Goal: Task Accomplishment & Management: Use online tool/utility

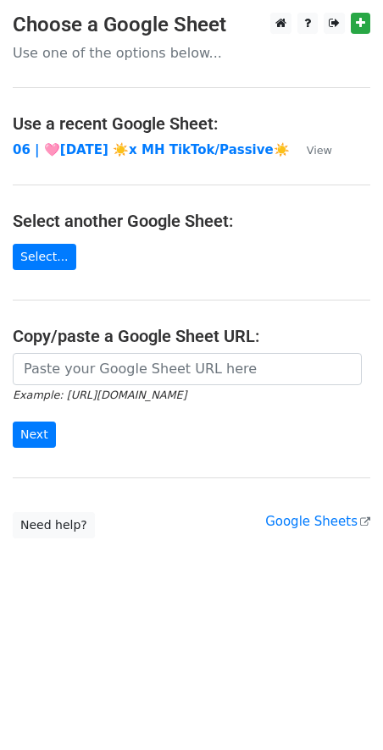
click at [164, 389] on small "Example: https://docs.google.com/spreadsheets/d/abc/edit" at bounding box center [100, 395] width 174 height 13
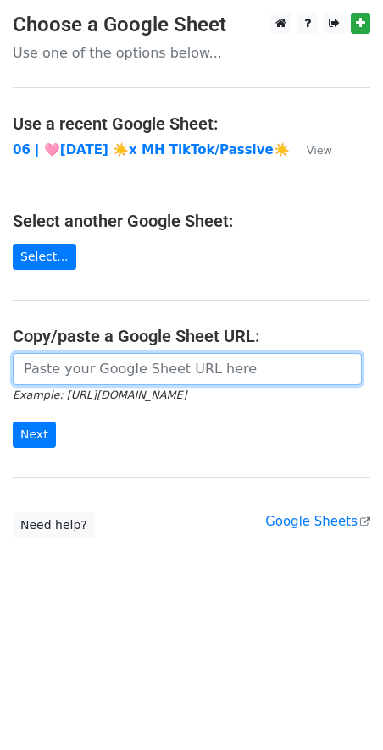
click at [118, 364] on input "url" at bounding box center [187, 369] width 349 height 32
paste input "[URL][DOMAIN_NAME]"
type input "[URL][DOMAIN_NAME]"
click at [13, 422] on input "Next" at bounding box center [34, 435] width 43 height 26
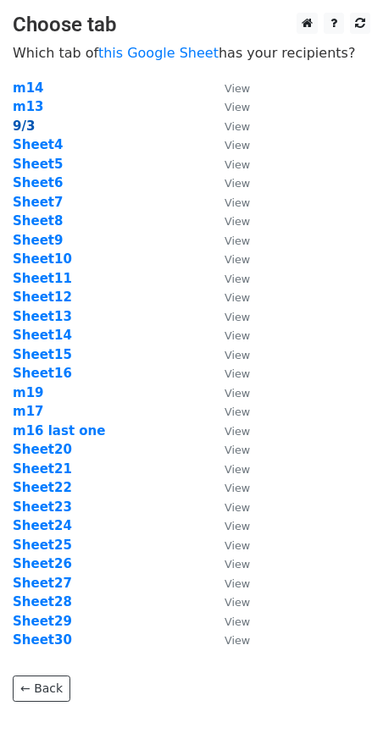
click at [22, 121] on strong "9/3" at bounding box center [24, 126] width 22 height 15
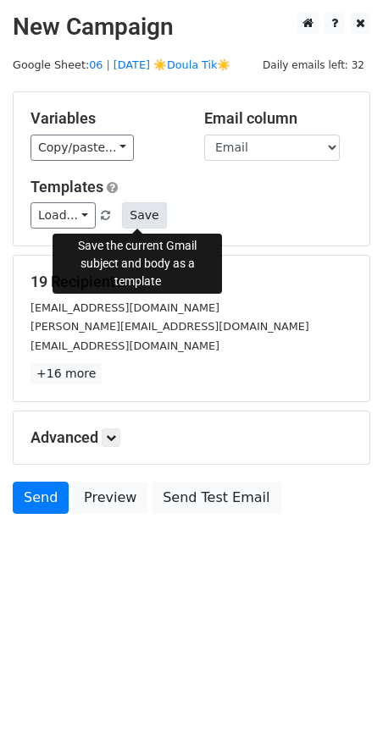
click at [129, 208] on button "Save" at bounding box center [144, 215] width 44 height 26
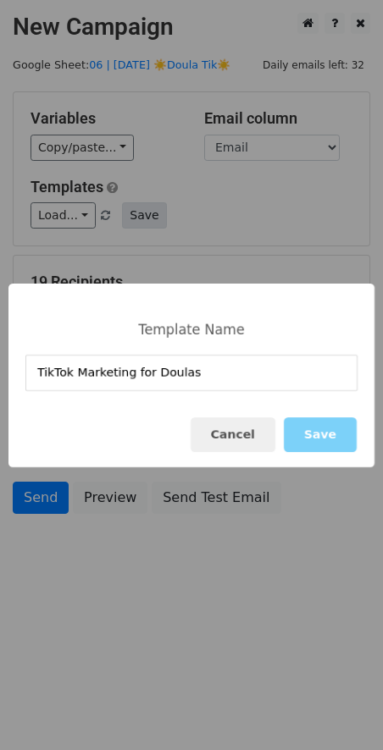
type input "TikTok Marketing for Doulas"
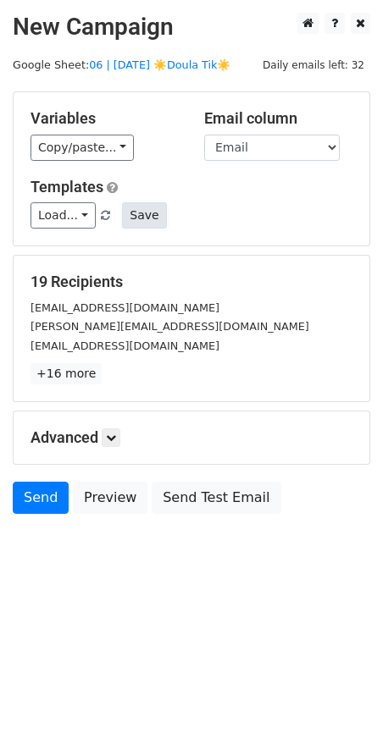
click at [146, 210] on button "Save" at bounding box center [144, 215] width 44 height 26
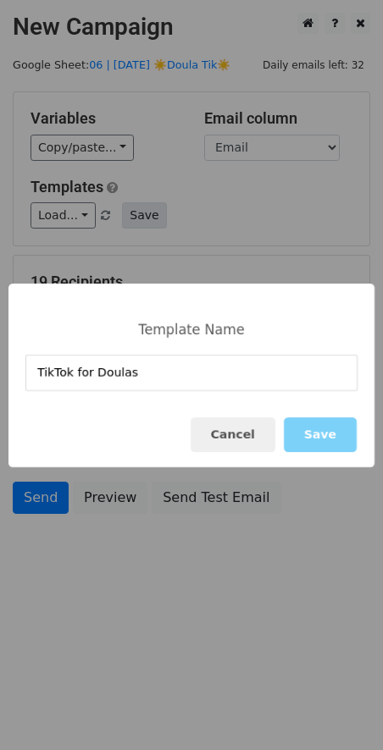
type input "TikTok for Doulas"
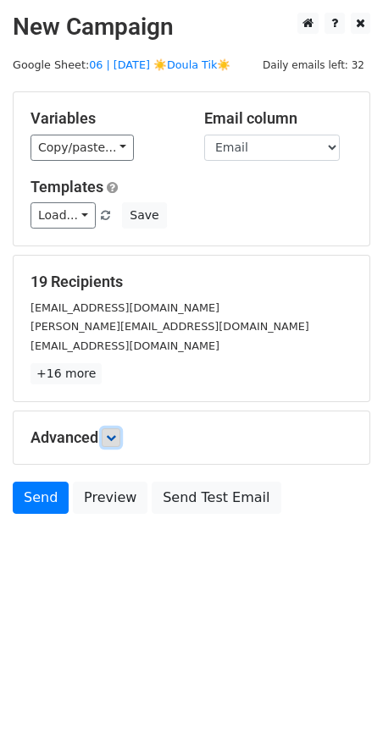
click at [113, 433] on icon at bounding box center [111, 438] width 10 height 10
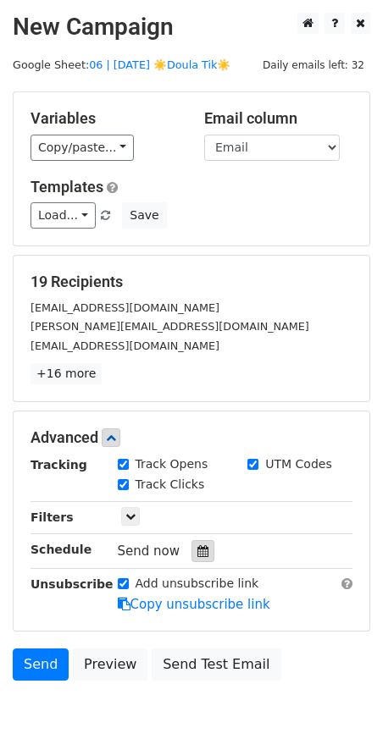
click at [197, 545] on icon at bounding box center [202, 551] width 11 height 12
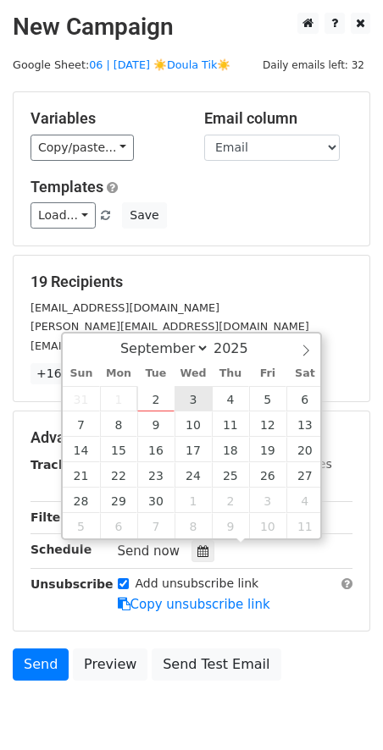
type input "2025-09-03 12:00"
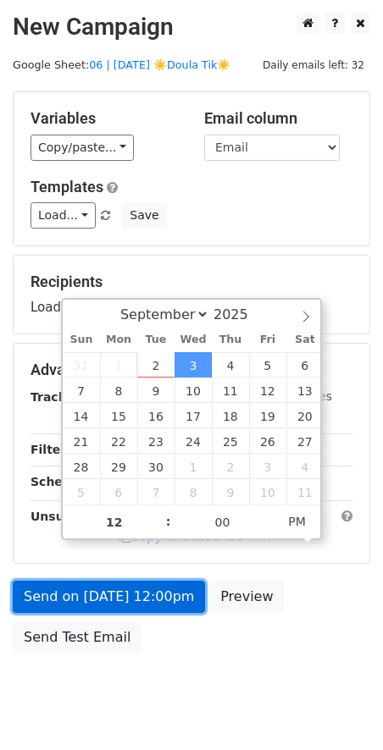
click at [150, 605] on link "Send on Sep 3 at 12:00pm" at bounding box center [109, 597] width 192 height 32
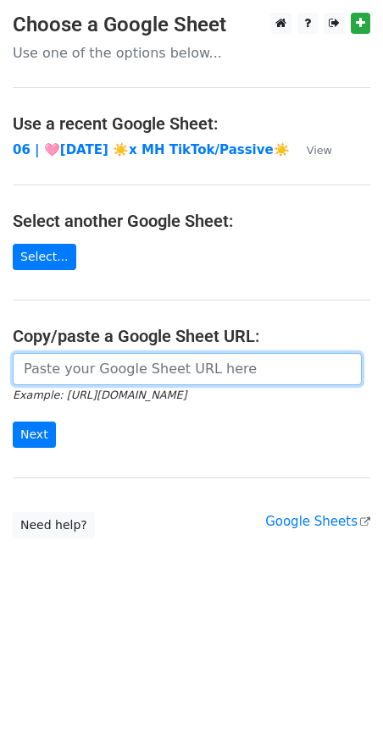
click at [196, 379] on input "url" at bounding box center [187, 369] width 349 height 32
paste input "https://docs.google.com/spreadsheets/d/1zoQKGG-poYlUnR8crgL8zcydYc0oXIvn34zGEZ3…"
type input "https://docs.google.com/spreadsheets/d/1zoQKGG-poYlUnR8crgL8zcydYc0oXIvn34zGEZ3…"
click at [13, 422] on input "Next" at bounding box center [34, 435] width 43 height 26
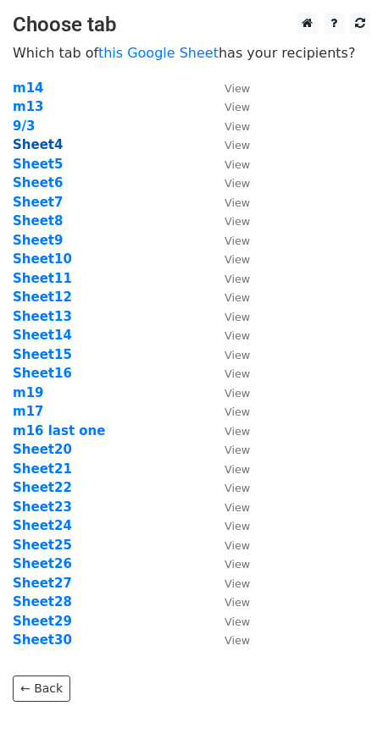
click at [47, 148] on strong "Sheet4" at bounding box center [38, 144] width 50 height 15
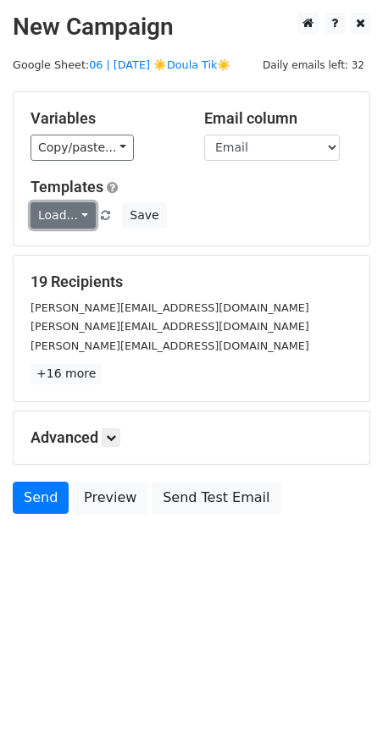
click at [61, 210] on link "Load..." at bounding box center [62, 215] width 65 height 26
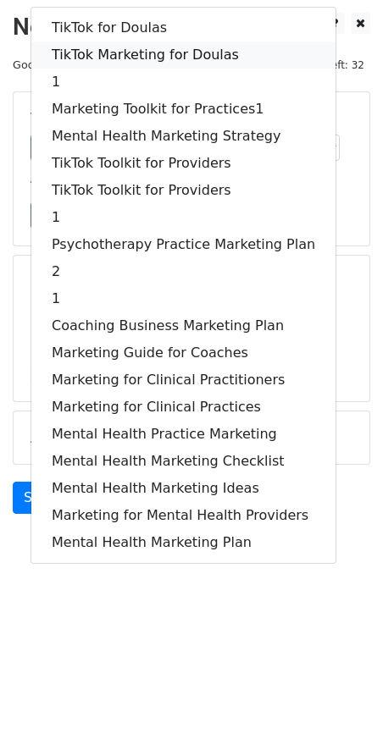
click at [153, 42] on link "TikTok Marketing for Doulas" at bounding box center [183, 54] width 304 height 27
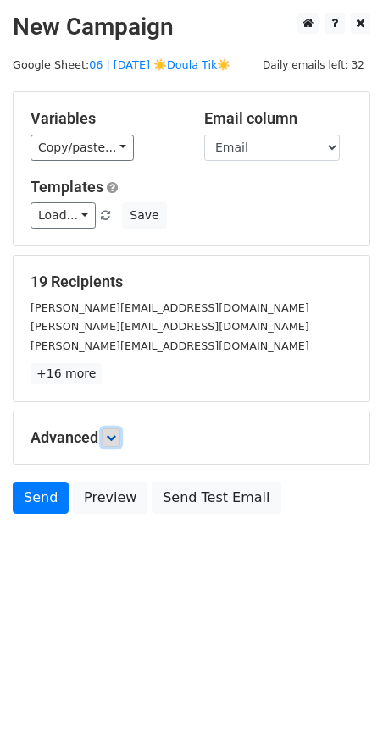
drag, startPoint x: 114, startPoint y: 436, endPoint x: 208, endPoint y: 545, distance: 144.1
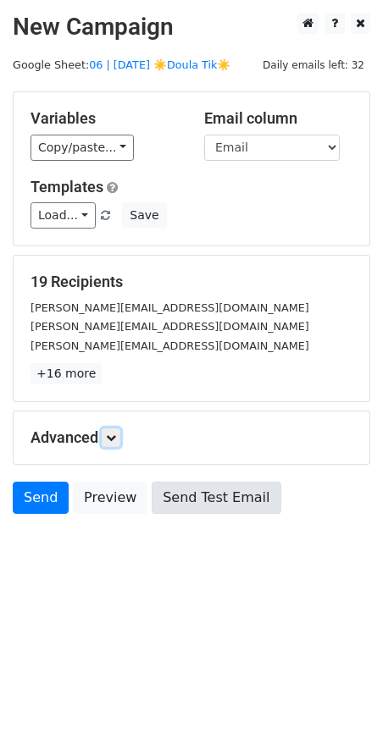
click at [114, 436] on icon at bounding box center [111, 438] width 10 height 10
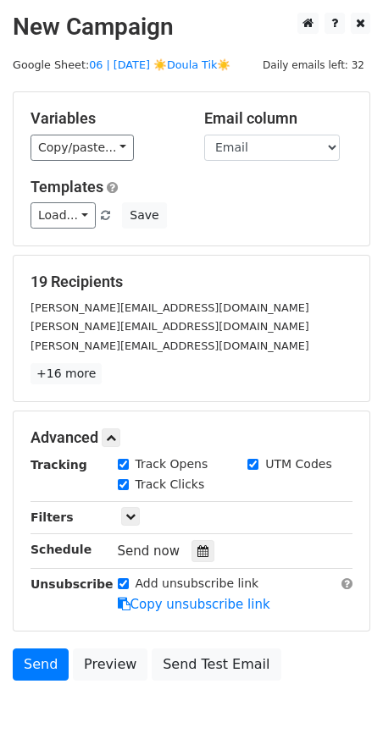
click at [207, 552] on div "Send now" at bounding box center [217, 551] width 199 height 23
click at [197, 552] on icon at bounding box center [202, 551] width 11 height 12
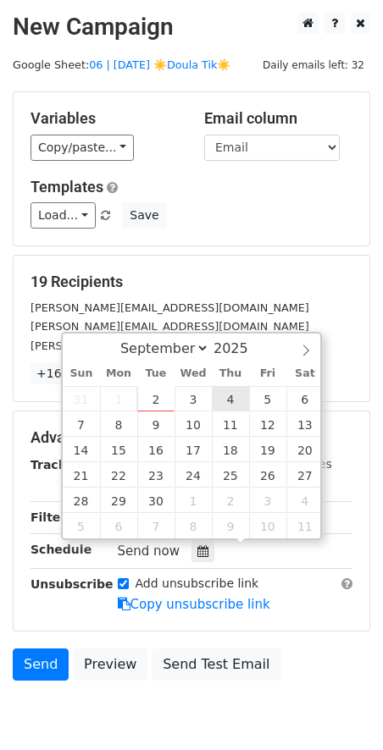
type input "2025-09-04 12:00"
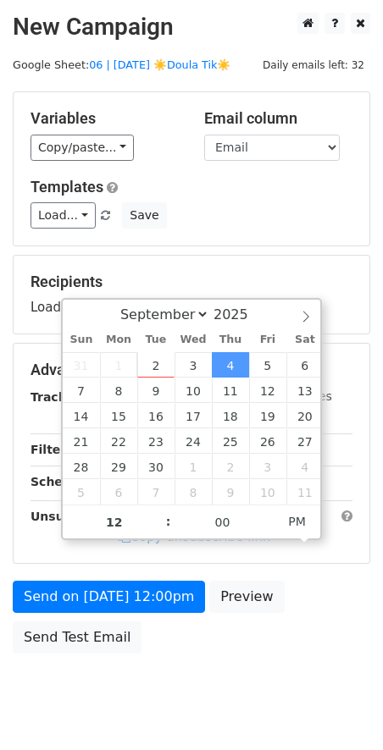
click at [132, 631] on div "Send on Sep 4 at 12:00pm Preview Send Test Email" at bounding box center [191, 621] width 383 height 81
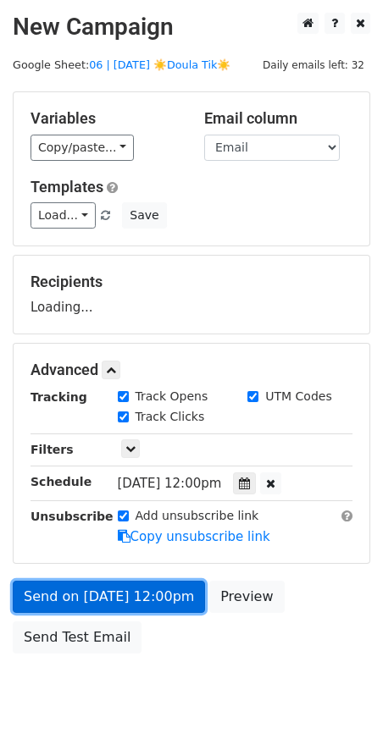
click at [144, 606] on link "Send on Sep 4 at 12:00pm" at bounding box center [109, 597] width 192 height 32
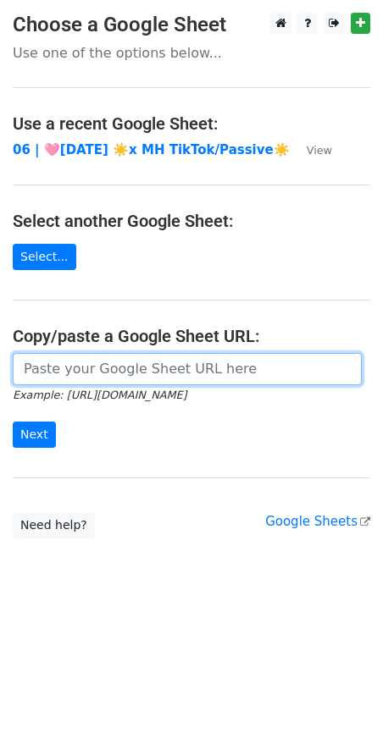
click at [151, 366] on input "url" at bounding box center [187, 369] width 349 height 32
paste input "https://docs.google.com/spreadsheets/d/1zoQKGG-poYlUnR8crgL8zcydYc0oXIvn34zGEZ3…"
type input "https://docs.google.com/spreadsheets/d/1zoQKGG-poYlUnR8crgL8zcydYc0oXIvn34zGEZ3…"
click at [13, 422] on input "Next" at bounding box center [34, 435] width 43 height 26
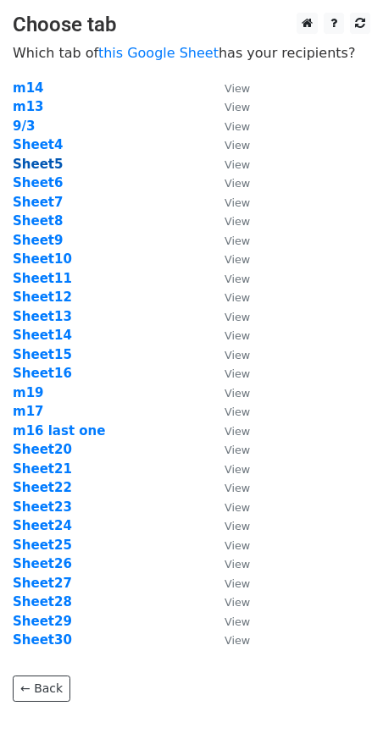
click at [43, 163] on strong "Sheet5" at bounding box center [38, 164] width 50 height 15
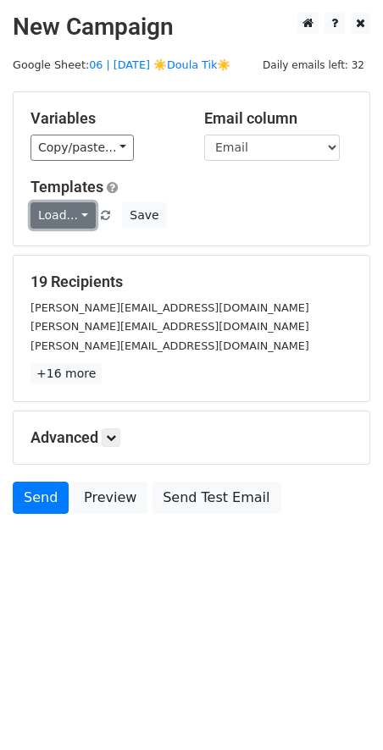
click at [60, 207] on link "Load..." at bounding box center [62, 215] width 65 height 26
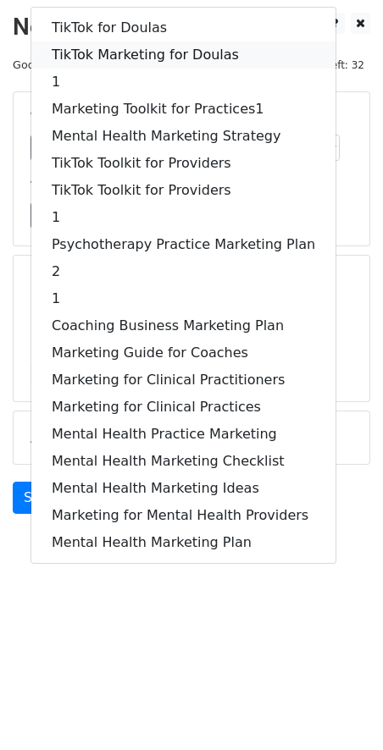
click at [167, 51] on link "TikTok Marketing for Doulas" at bounding box center [183, 54] width 304 height 27
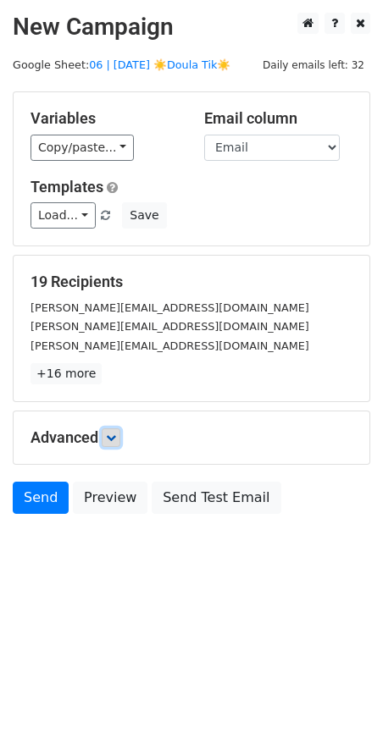
click at [107, 433] on link at bounding box center [111, 437] width 19 height 19
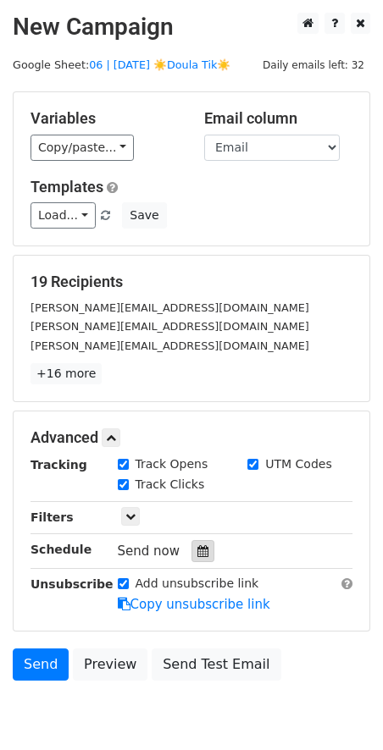
click at [197, 554] on icon at bounding box center [202, 551] width 11 height 12
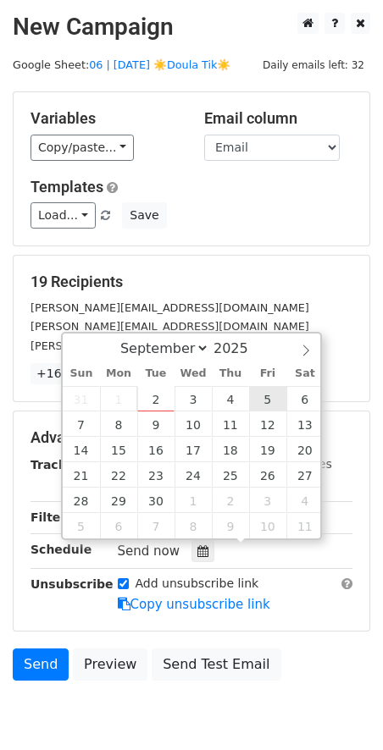
type input "[DATE] 12:00"
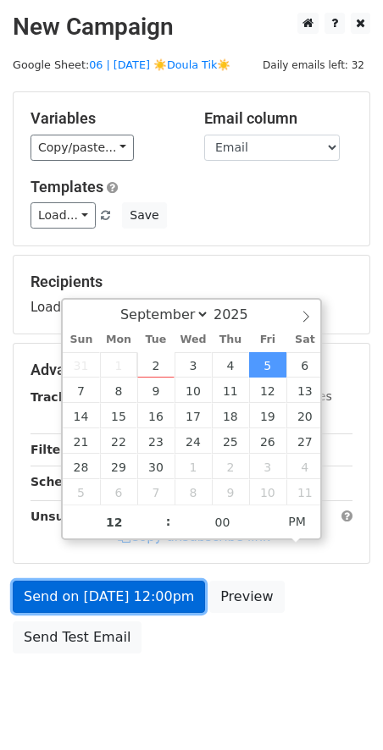
click at [136, 597] on link "Send on [DATE] 12:00pm" at bounding box center [109, 597] width 192 height 32
